Goal: Information Seeking & Learning: Learn about a topic

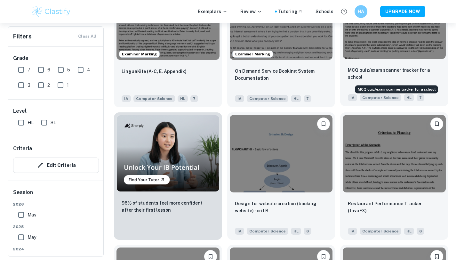
scroll to position [383, 0]
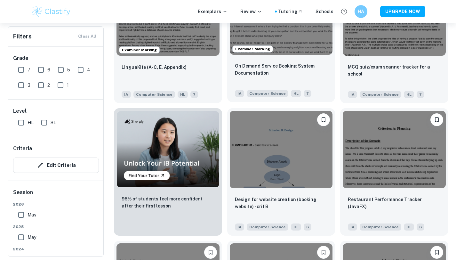
click at [299, 57] on div "On Demand Service Booking System Documentation IA Computer Science HL 7" at bounding box center [281, 79] width 108 height 45
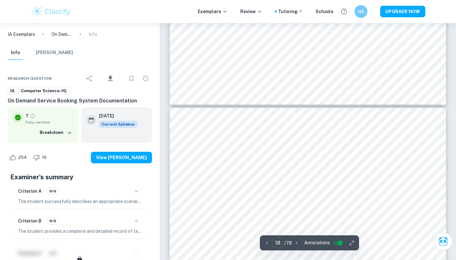
scroll to position [6853, 0]
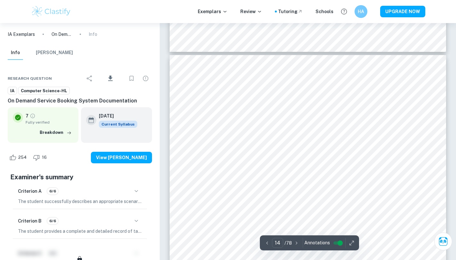
type input "13"
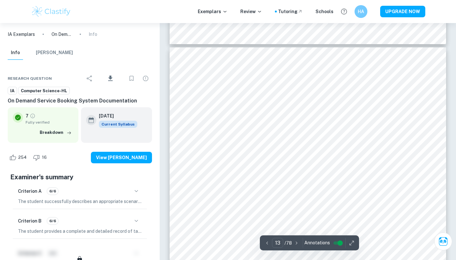
scroll to position [4838, 0]
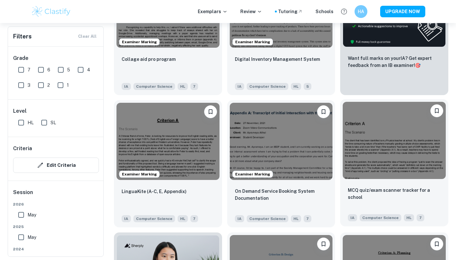
scroll to position [255, 0]
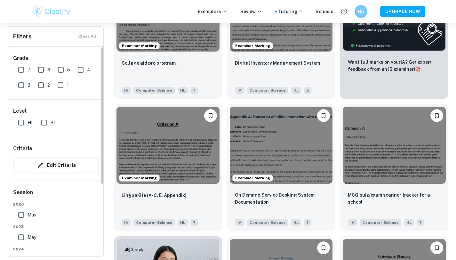
click at [18, 125] on input "HL" at bounding box center [21, 122] width 13 height 13
checkbox input "true"
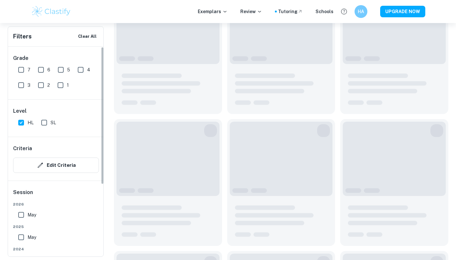
scroll to position [270, 0]
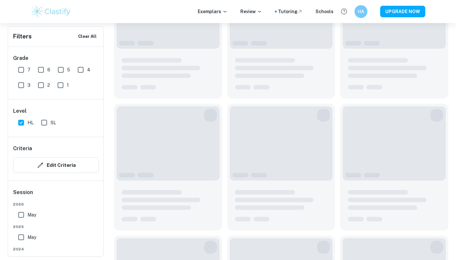
click at [22, 73] on input "7" at bounding box center [21, 69] width 13 height 13
checkbox input "true"
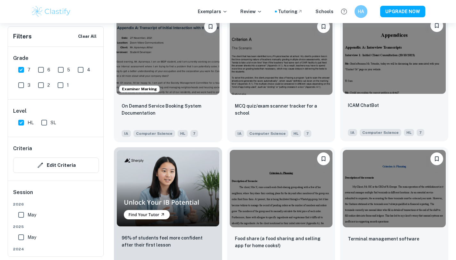
scroll to position [366, 0]
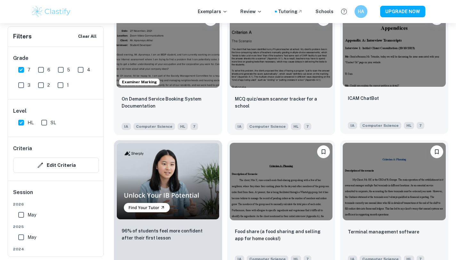
click at [384, 91] on div "ICAM ChatBot IA Computer Science HL 7" at bounding box center [394, 111] width 108 height 45
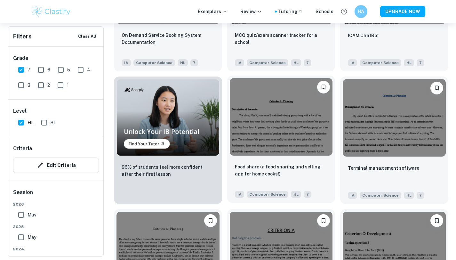
scroll to position [430, 0]
click at [231, 167] on div "Food share (a food sharing and selling app for home cooks!) IA Computer Science…" at bounding box center [281, 180] width 108 height 45
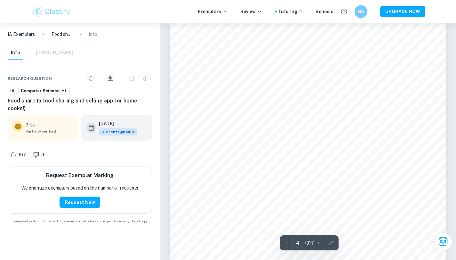
scroll to position [1484, 0]
type input "5"
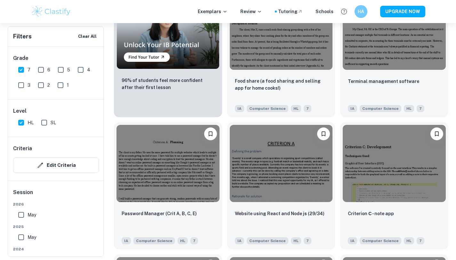
scroll to position [462, 0]
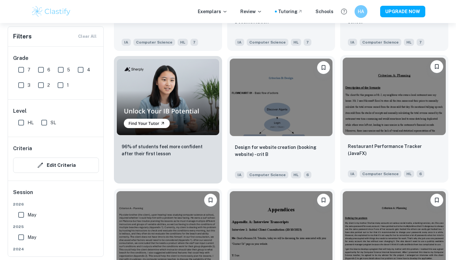
scroll to position [447, 0]
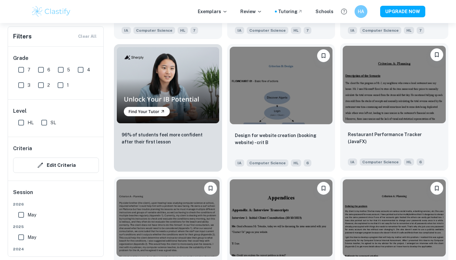
click at [373, 128] on div "Restaurant Performance Tracker (JavaFX) IA Computer Science HL 6" at bounding box center [394, 148] width 108 height 45
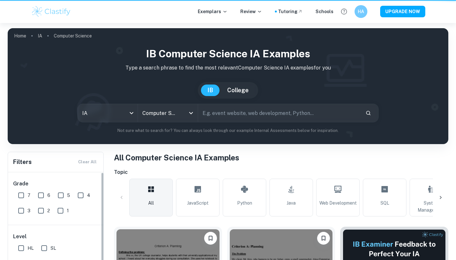
scroll to position [447, 0]
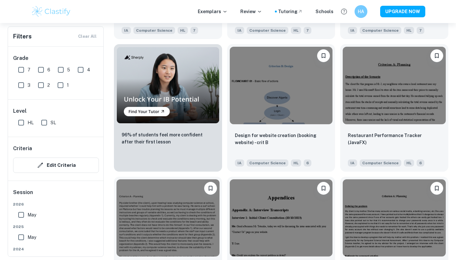
click at [12, 122] on div "Level HL SL" at bounding box center [56, 117] width 96 height 37
click at [21, 122] on input "HL" at bounding box center [21, 122] width 13 height 13
checkbox input "true"
click at [20, 64] on input "7" at bounding box center [21, 69] width 13 height 13
checkbox input "true"
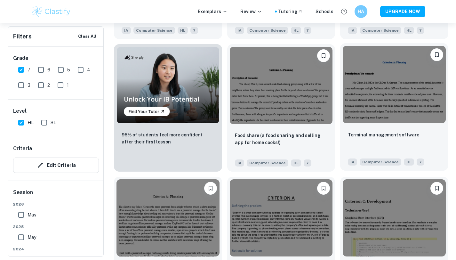
scroll to position [494, 0]
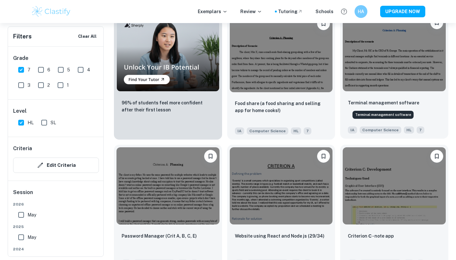
click at [393, 100] on p "Terminal management software" at bounding box center [383, 102] width 71 height 7
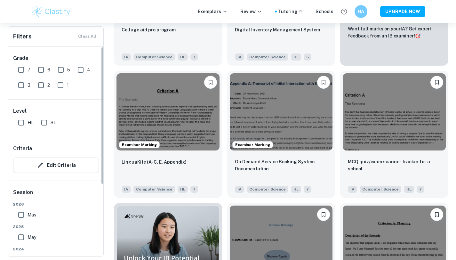
click at [25, 123] on input "HL" at bounding box center [21, 122] width 13 height 13
checkbox input "true"
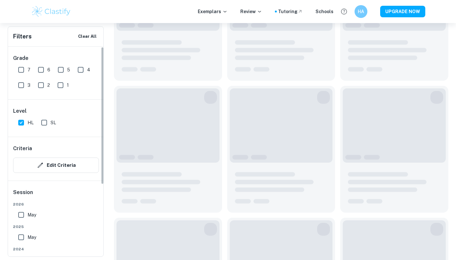
scroll to position [303, 0]
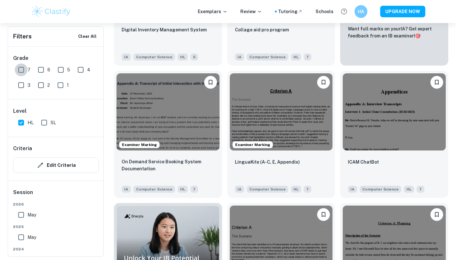
click at [22, 69] on input "7" at bounding box center [21, 69] width 13 height 13
checkbox input "true"
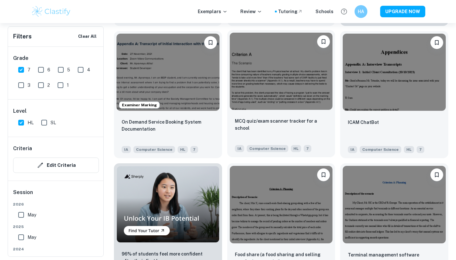
scroll to position [335, 0]
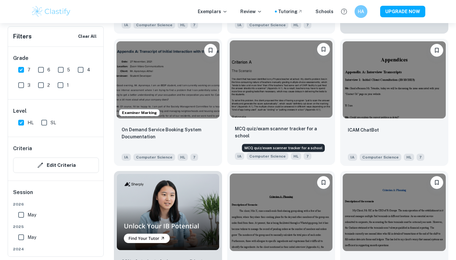
click at [281, 132] on p "MCQ quiz/exam scanner tracker for a school" at bounding box center [281, 132] width 93 height 14
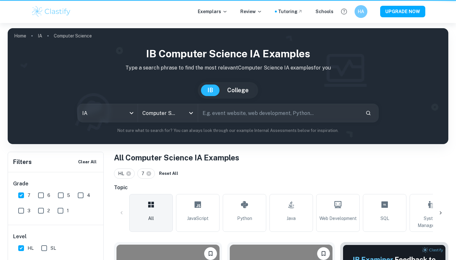
scroll to position [335, 0]
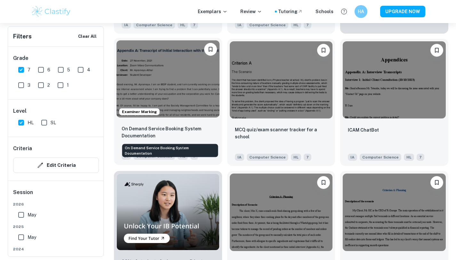
click at [141, 138] on p "On Demand Service Booking System Documentation" at bounding box center [168, 132] width 93 height 14
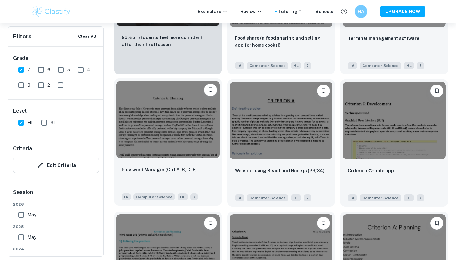
scroll to position [591, 0]
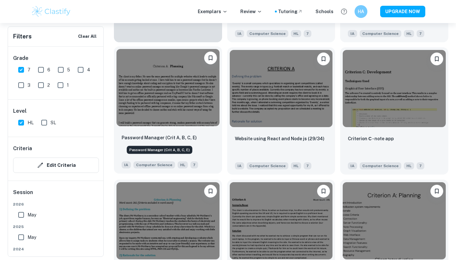
click at [156, 138] on p "Password Manager (Crit A, B, C, E)" at bounding box center [159, 137] width 75 height 7
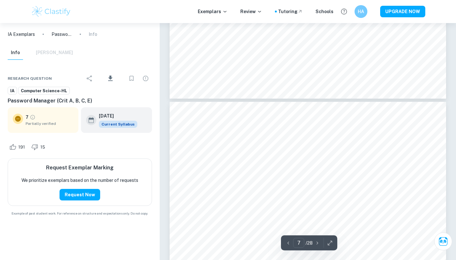
type input "8"
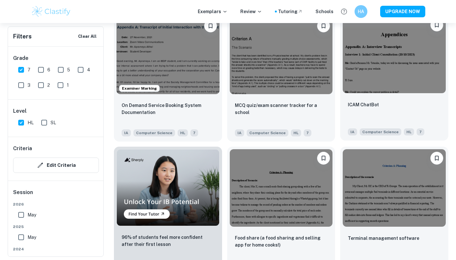
scroll to position [367, 0]
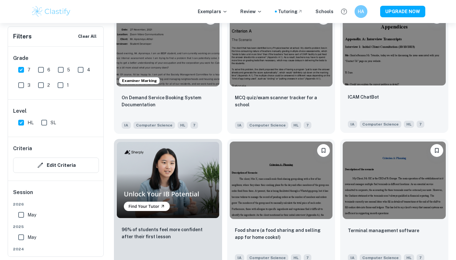
click at [378, 81] on img at bounding box center [394, 46] width 103 height 77
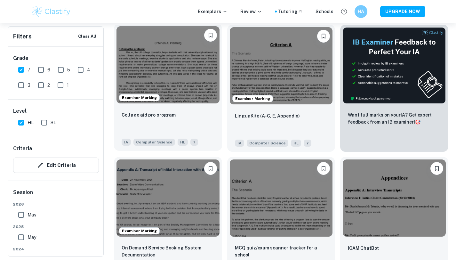
scroll to position [207, 0]
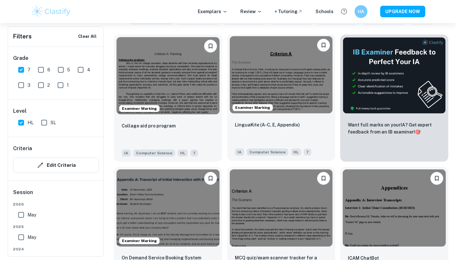
click at [273, 131] on div "LinguaKite (A-C, E, Appendix)" at bounding box center [281, 132] width 93 height 22
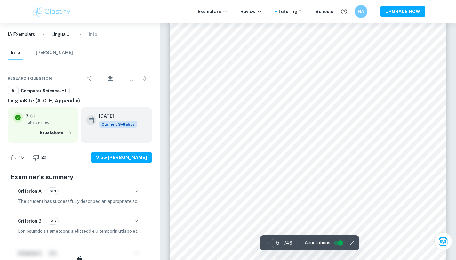
scroll to position [1631, 0]
type input "4"
